Goal: Transaction & Acquisition: Purchase product/service

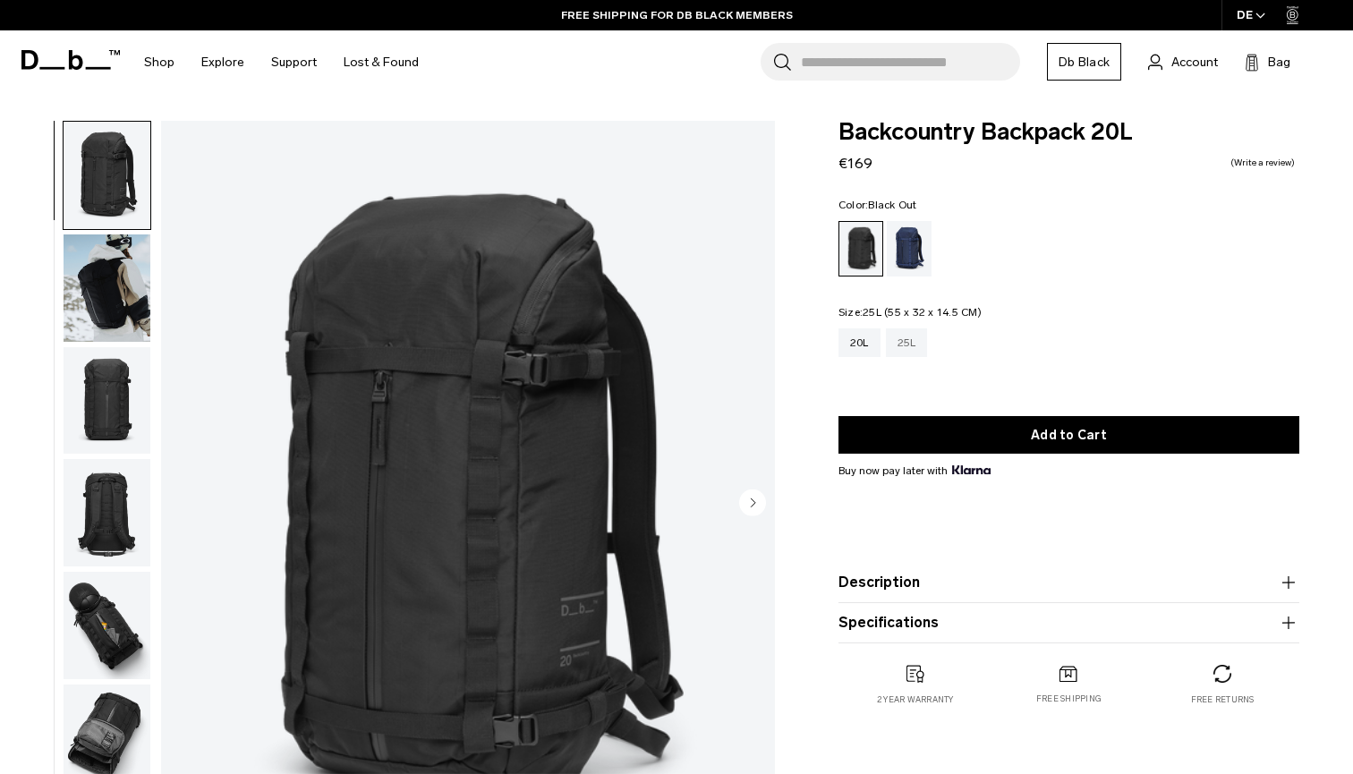
click at [909, 343] on div "25L" at bounding box center [907, 343] width 42 height 29
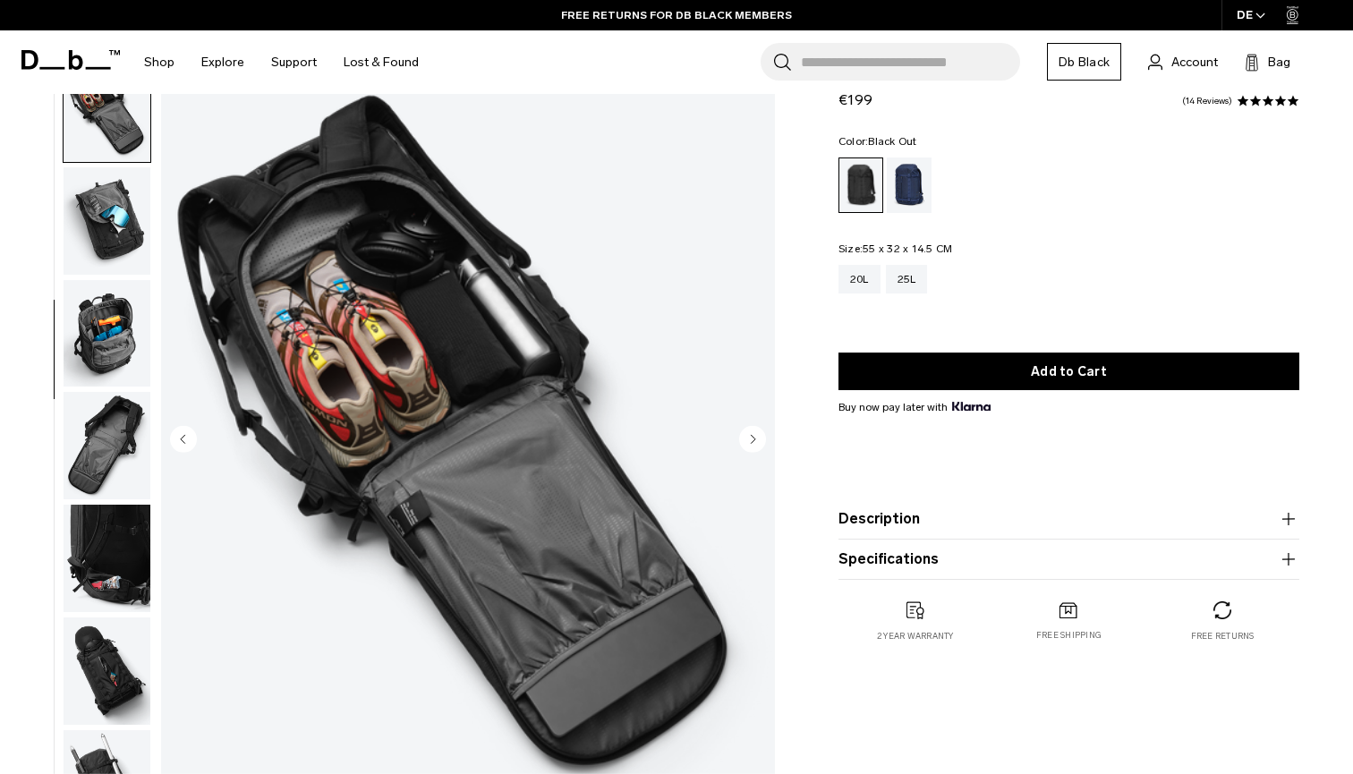
scroll to position [84, 0]
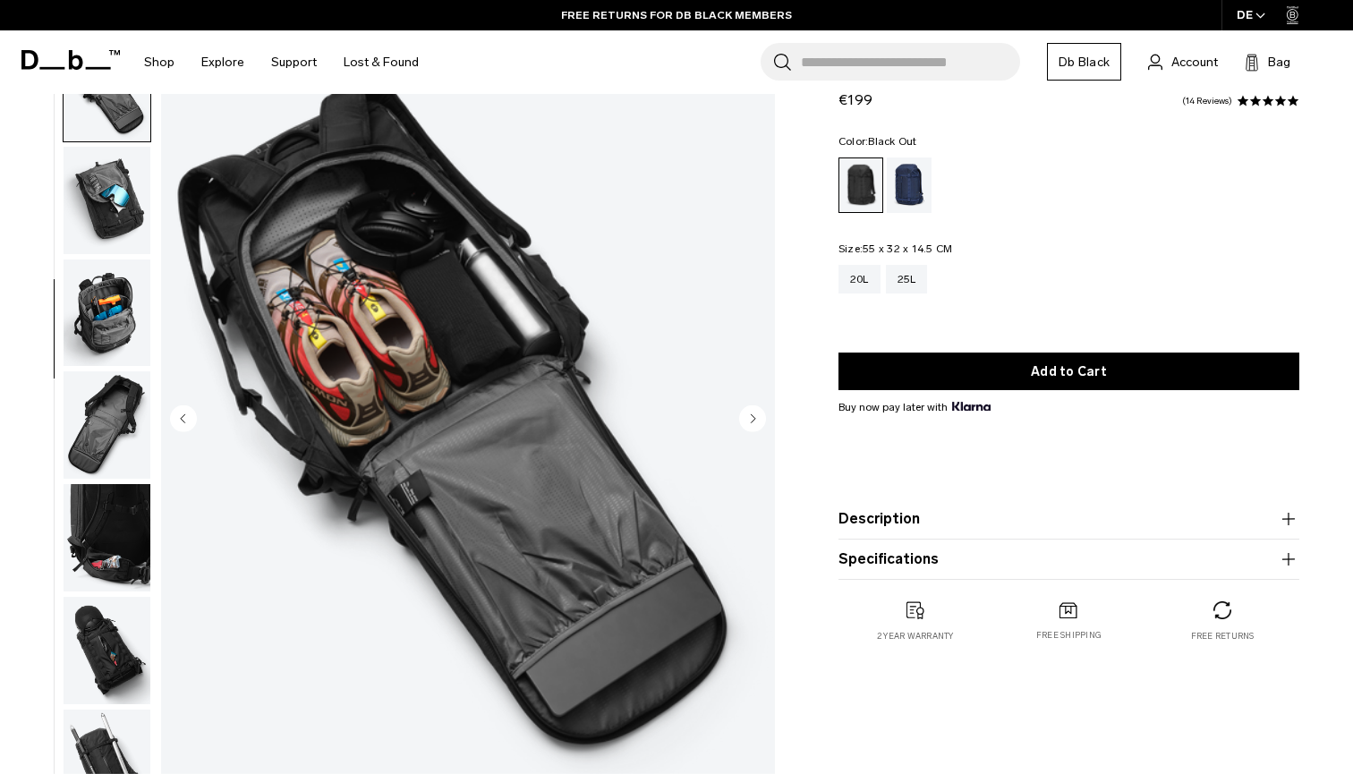
click at [119, 557] on img "button" at bounding box center [107, 537] width 87 height 107
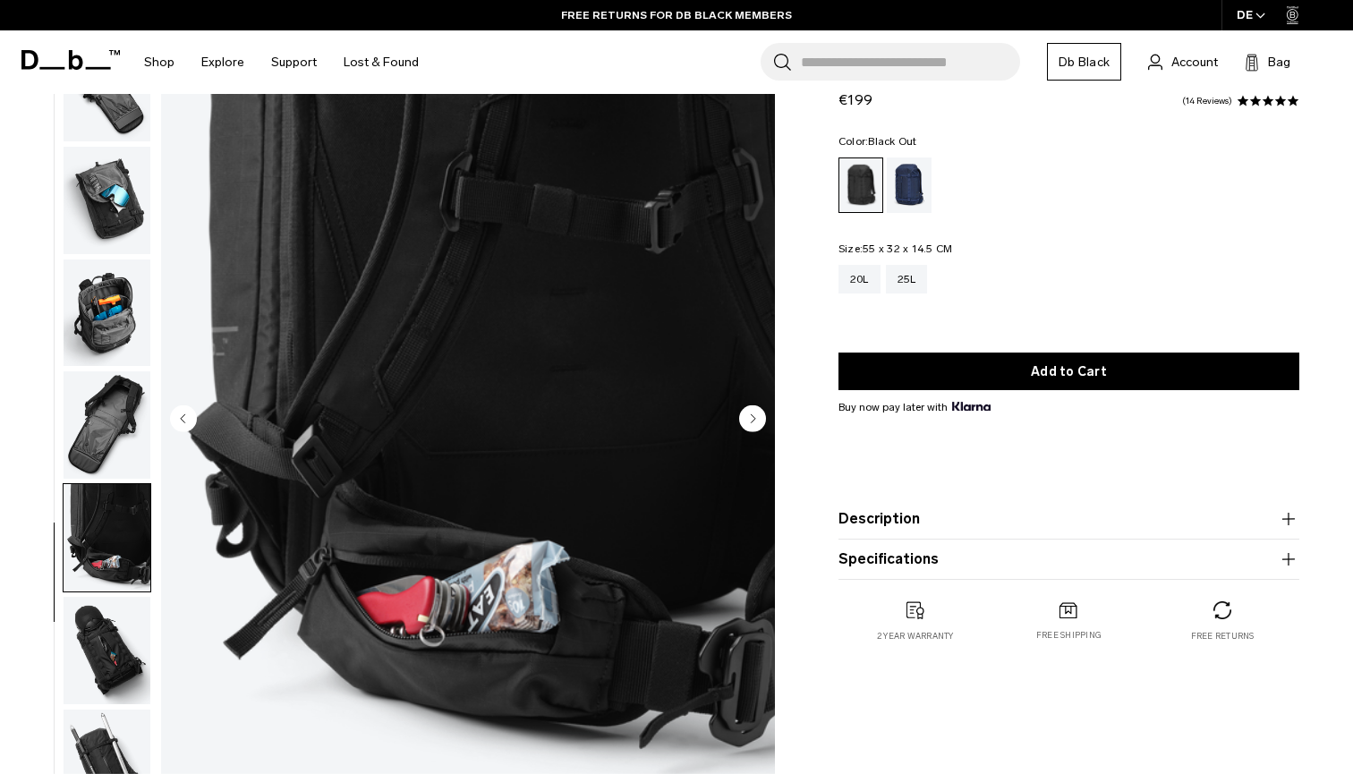
scroll to position [590, 0]
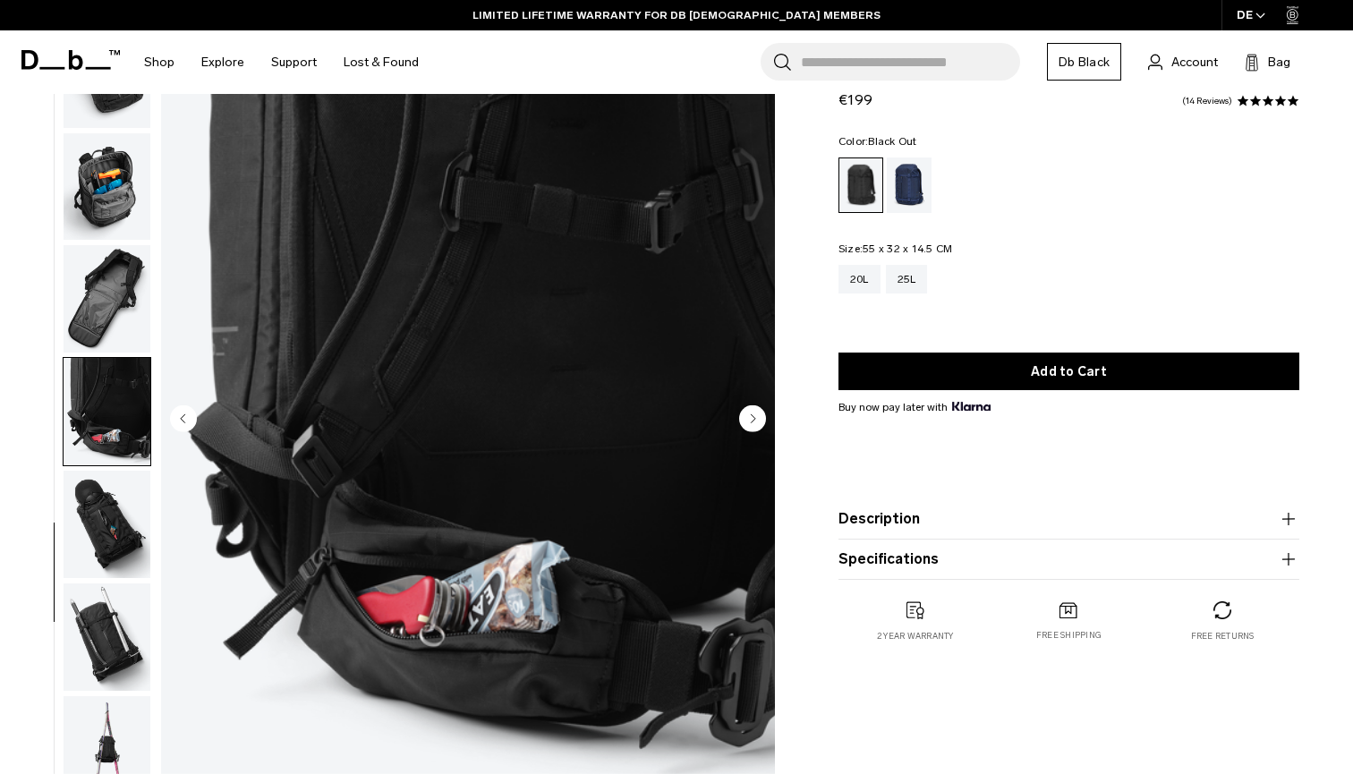
click at [124, 627] on img "button" at bounding box center [107, 637] width 87 height 107
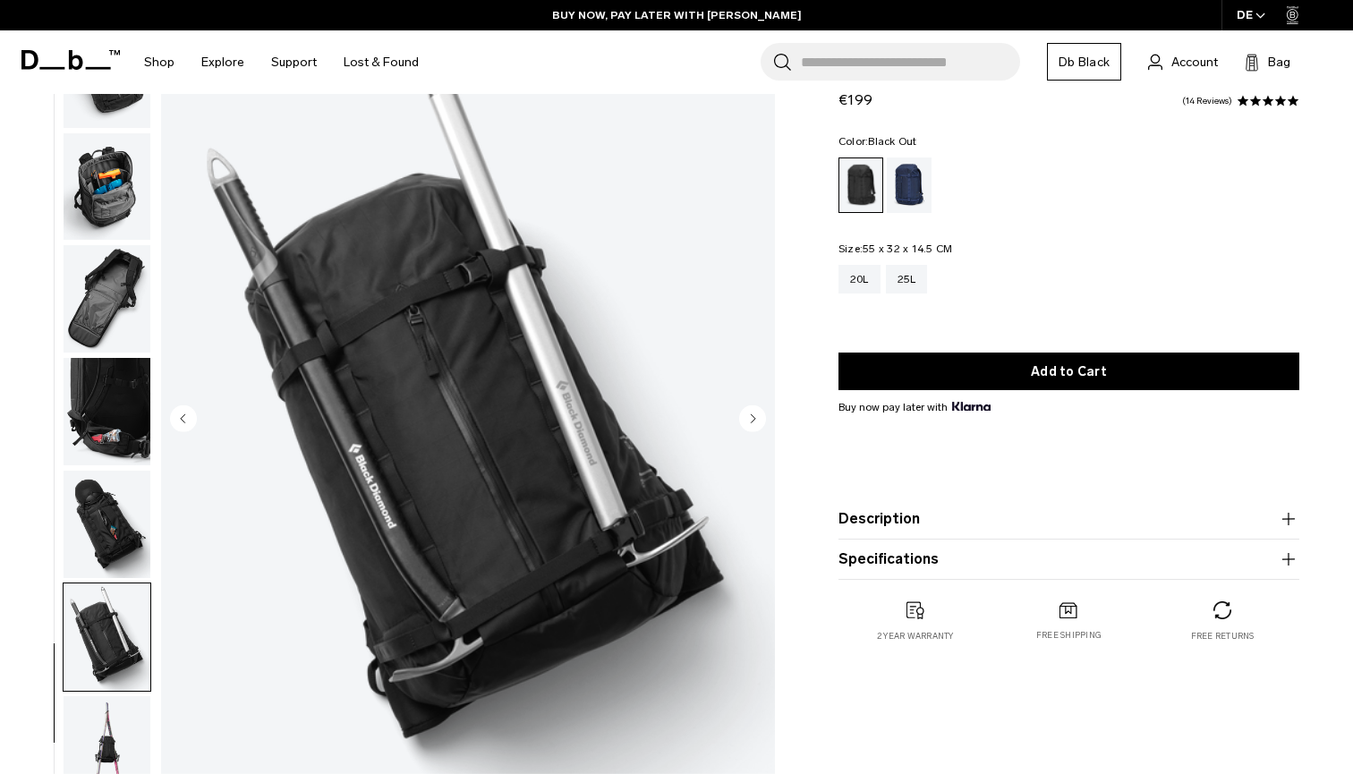
click at [117, 321] on img "button" at bounding box center [107, 298] width 87 height 107
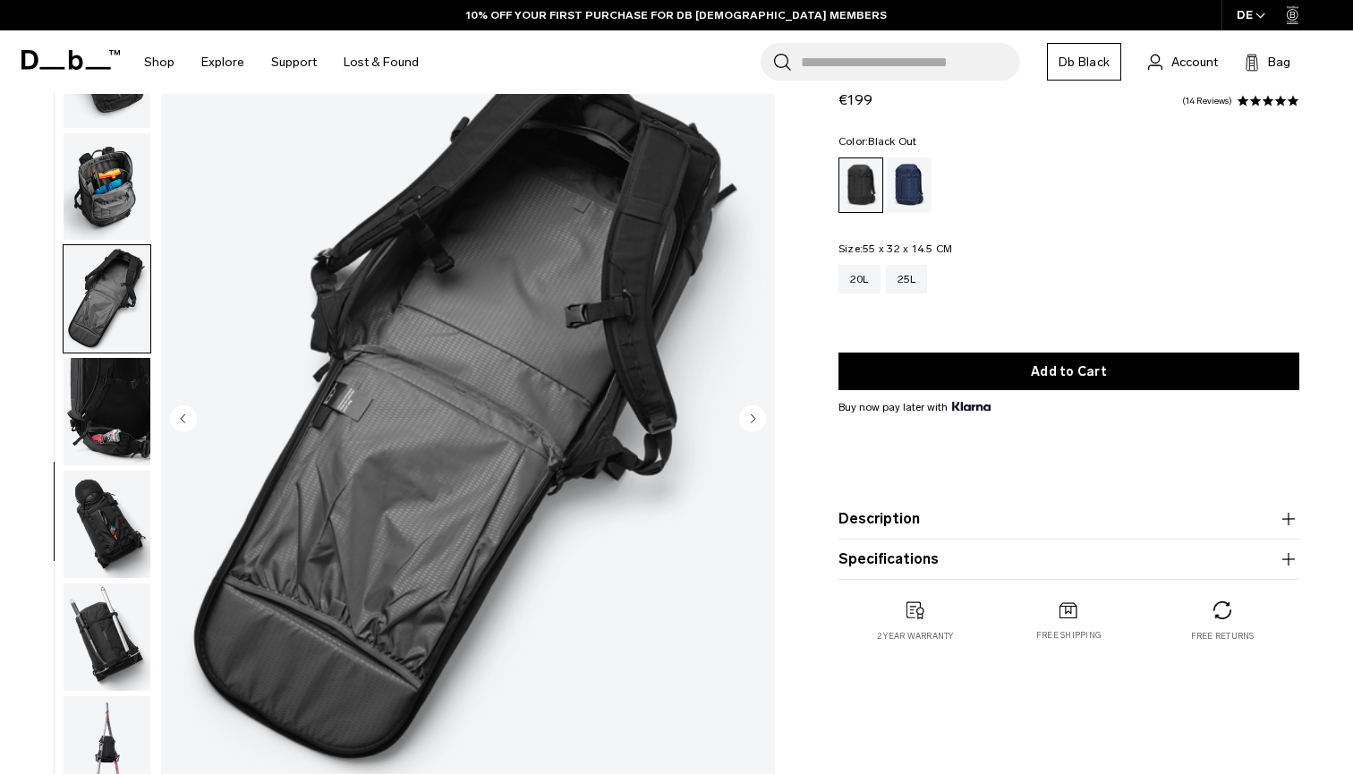
click at [119, 221] on img "button" at bounding box center [107, 186] width 87 height 107
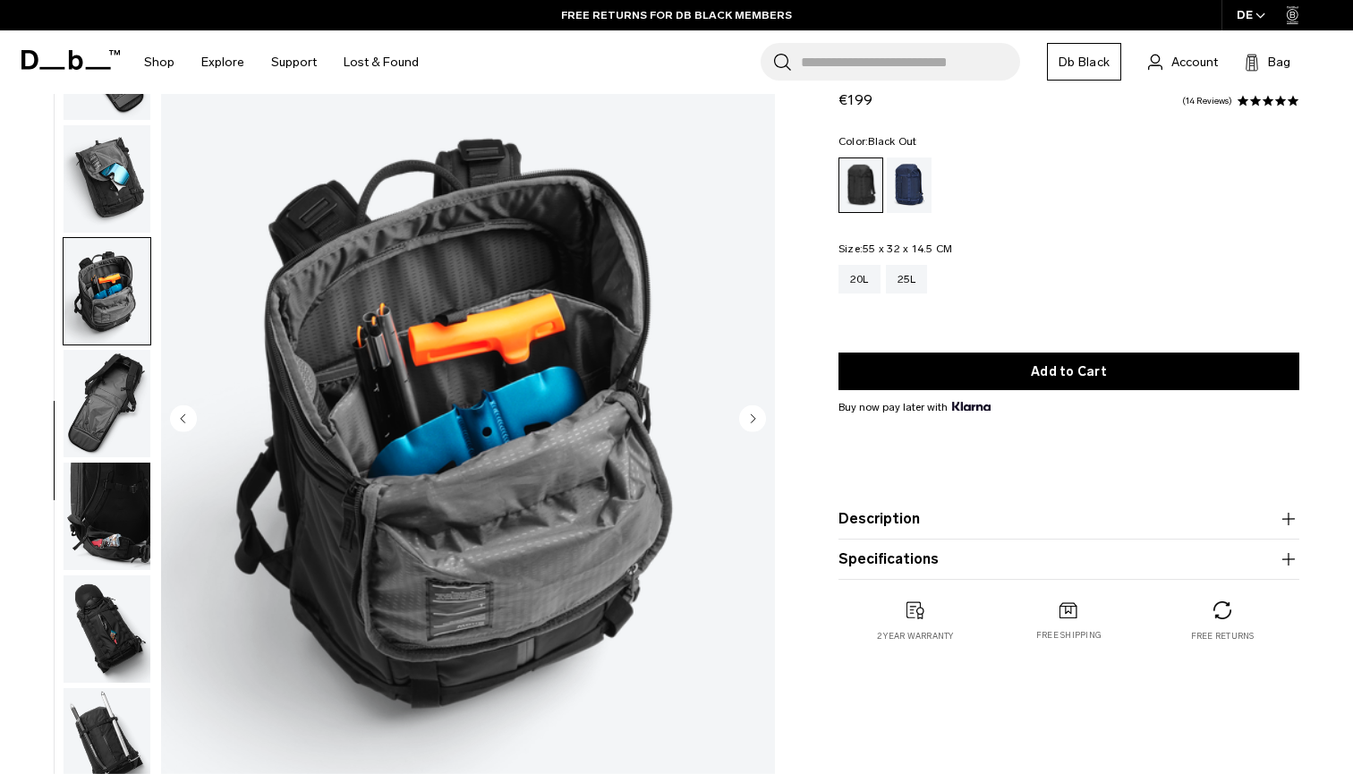
click at [115, 195] on img "button" at bounding box center [107, 178] width 87 height 107
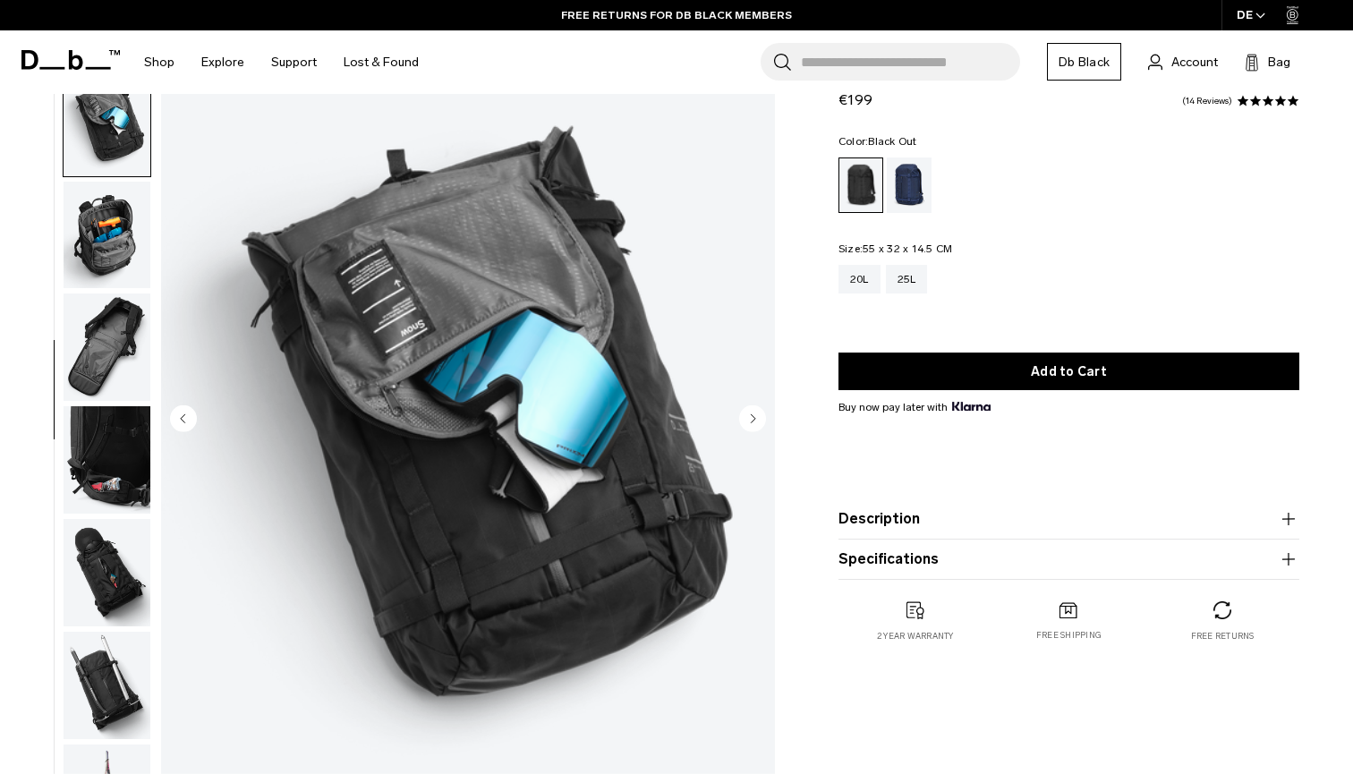
scroll to position [531, 0]
